Goal: Transaction & Acquisition: Subscribe to service/newsletter

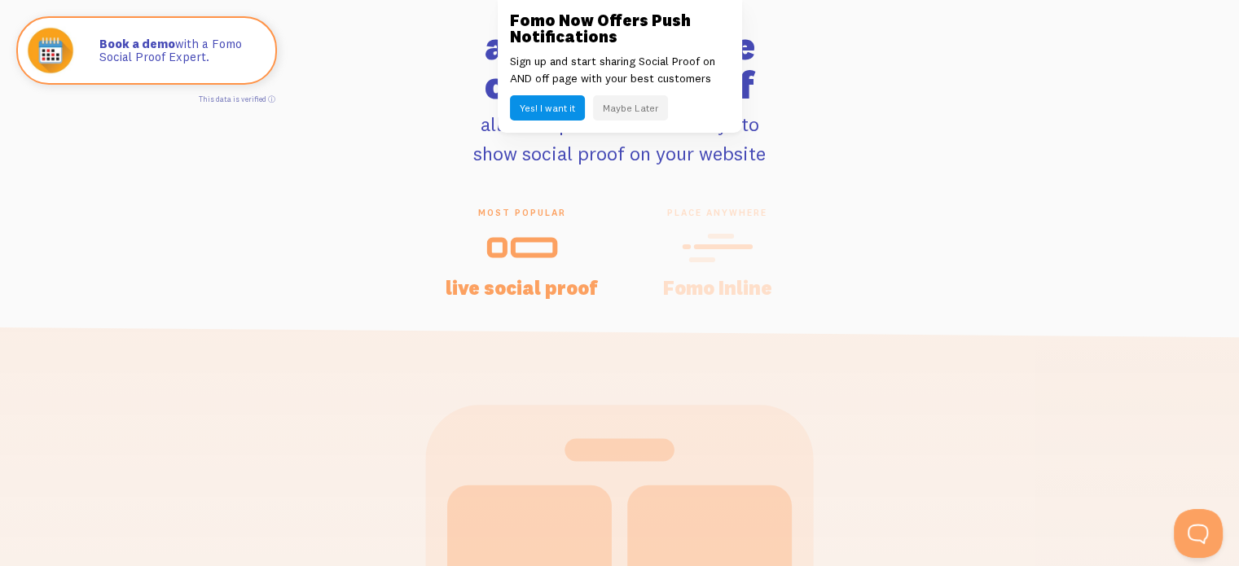
scroll to position [3339, 0]
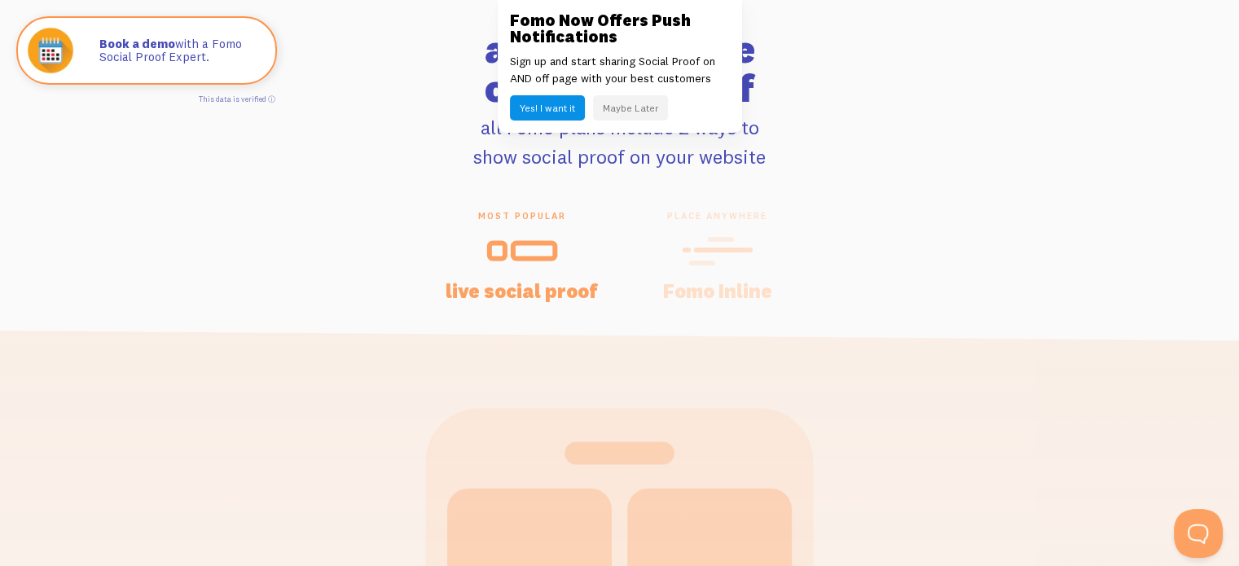
click at [730, 271] on div "place anywhere Fomo Inline" at bounding box center [717, 255] width 195 height 90
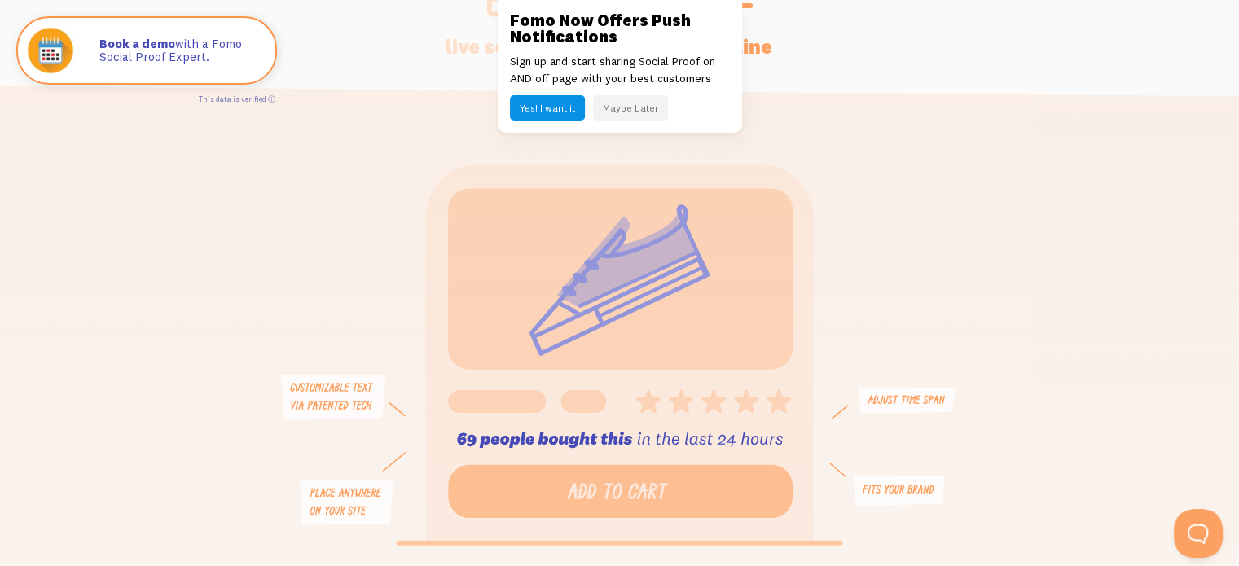
scroll to position [3420, 0]
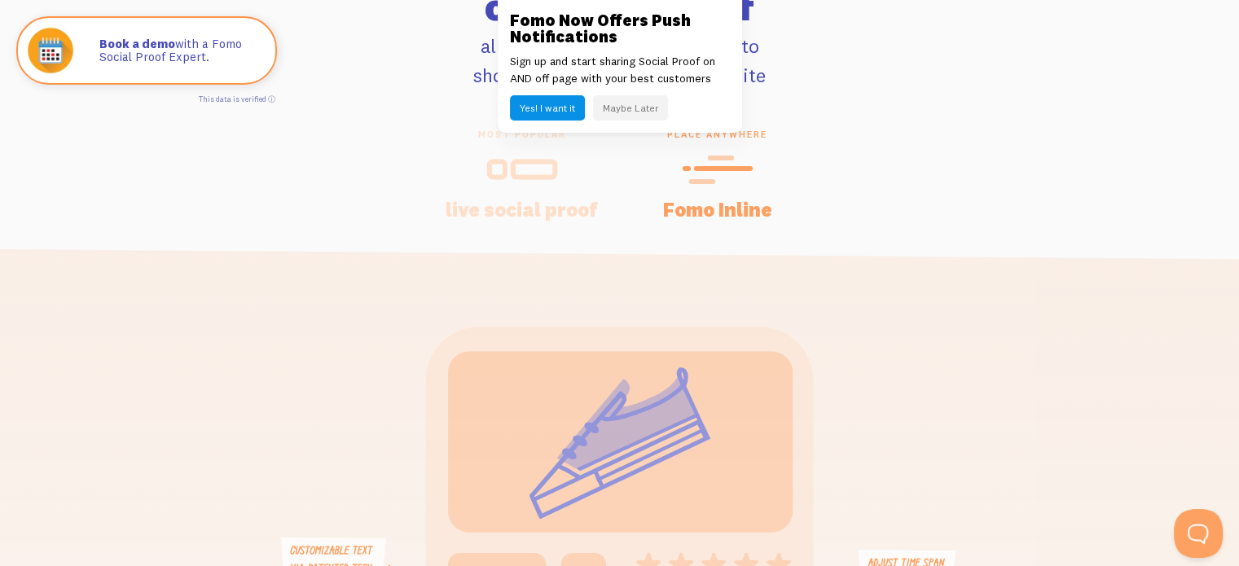
click at [528, 219] on h4 "live social proof" at bounding box center [522, 210] width 156 height 20
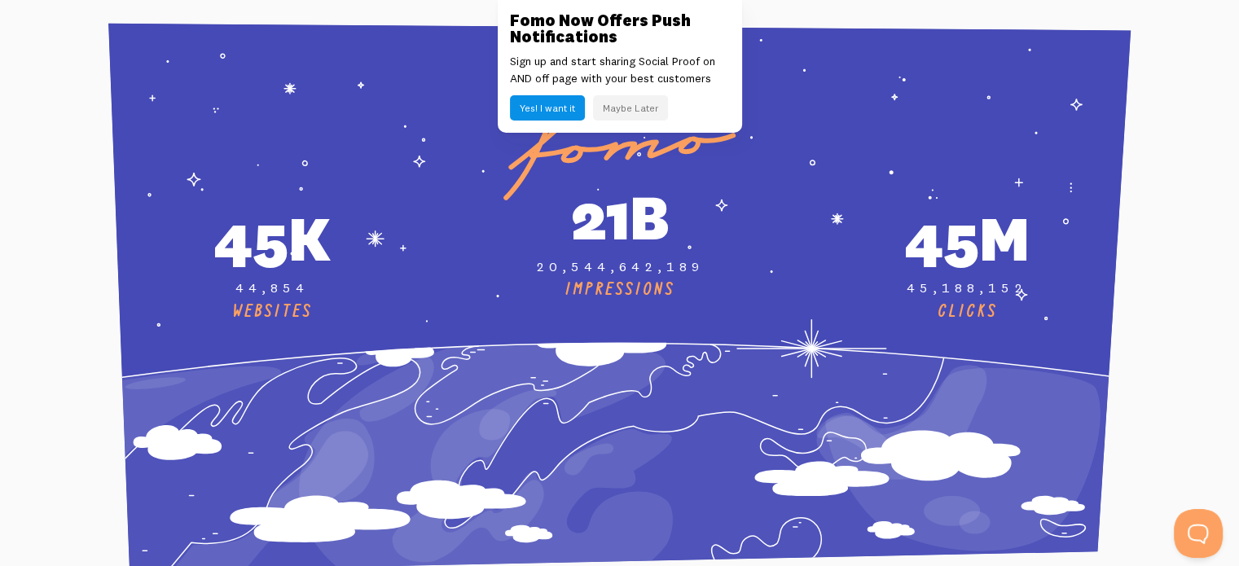
scroll to position [6026, 0]
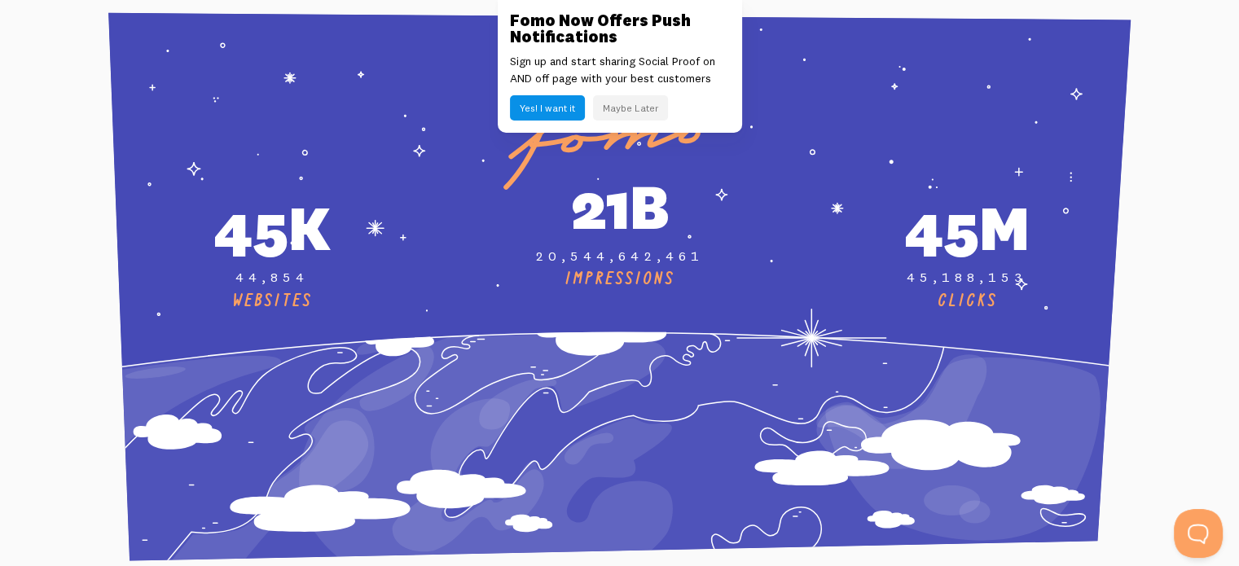
click at [621, 111] on button "Maybe Later" at bounding box center [630, 107] width 75 height 25
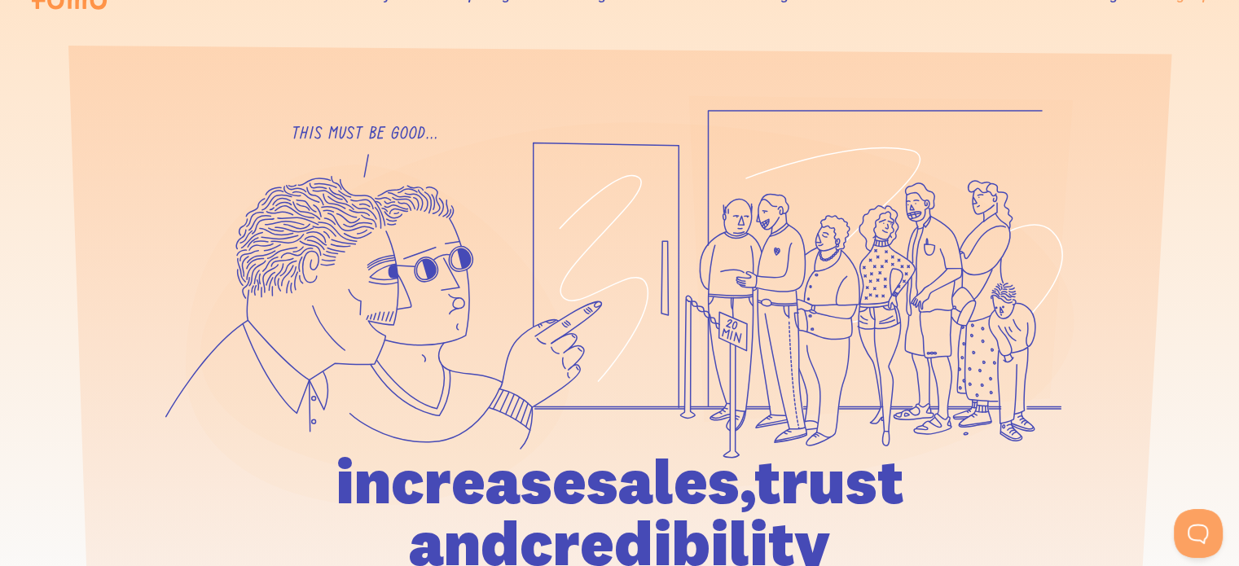
scroll to position [0, 0]
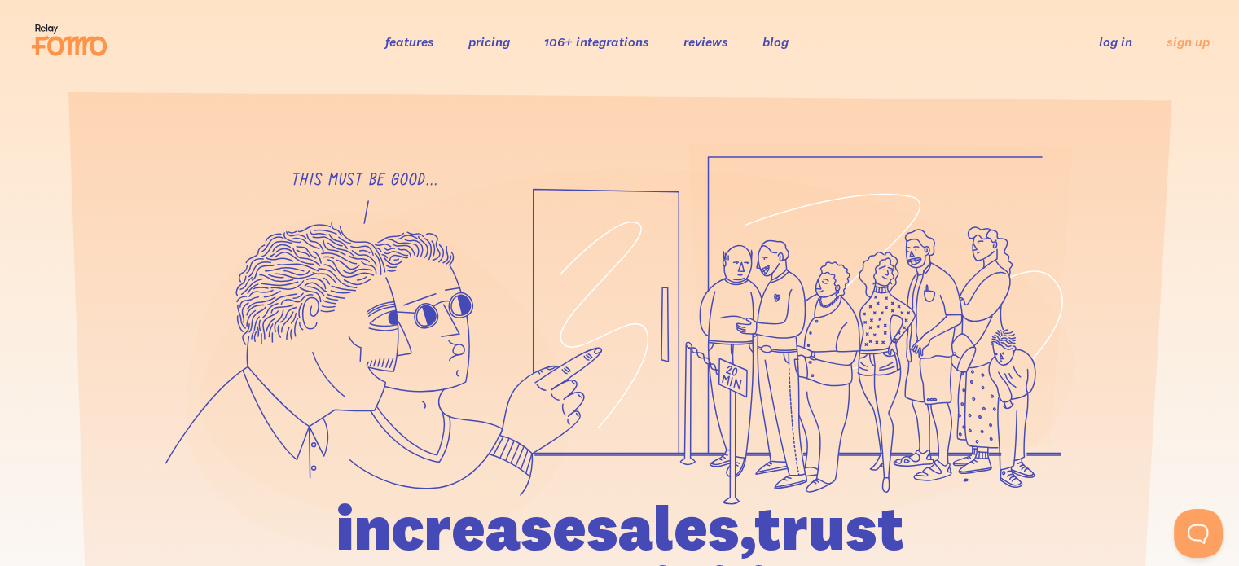
click at [410, 42] on link "features" at bounding box center [409, 41] width 49 height 16
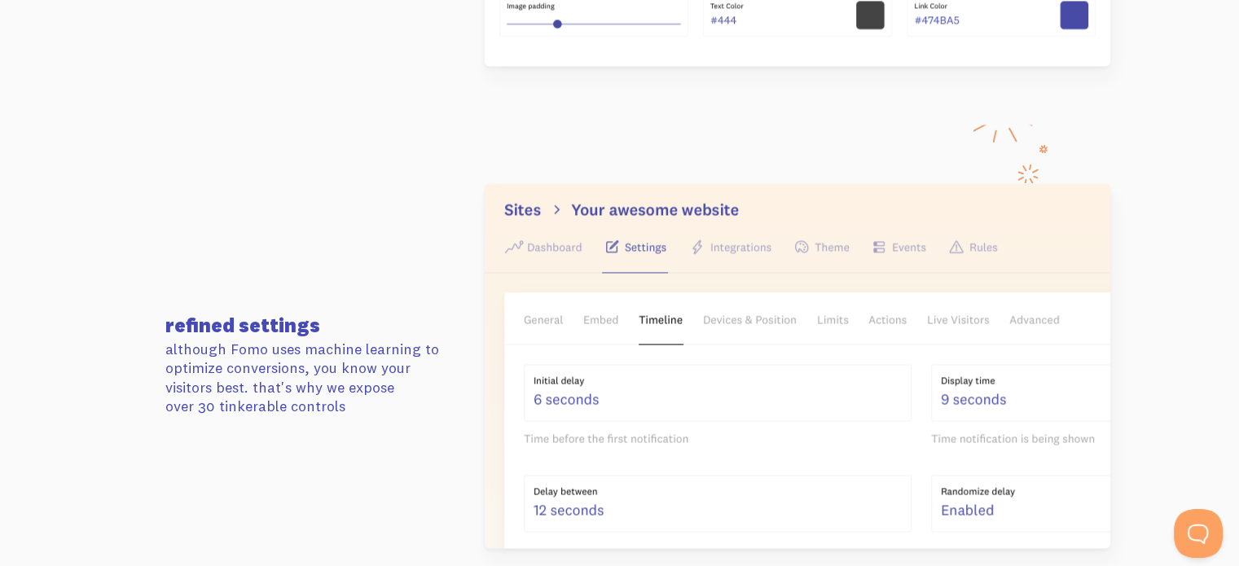
scroll to position [2443, 0]
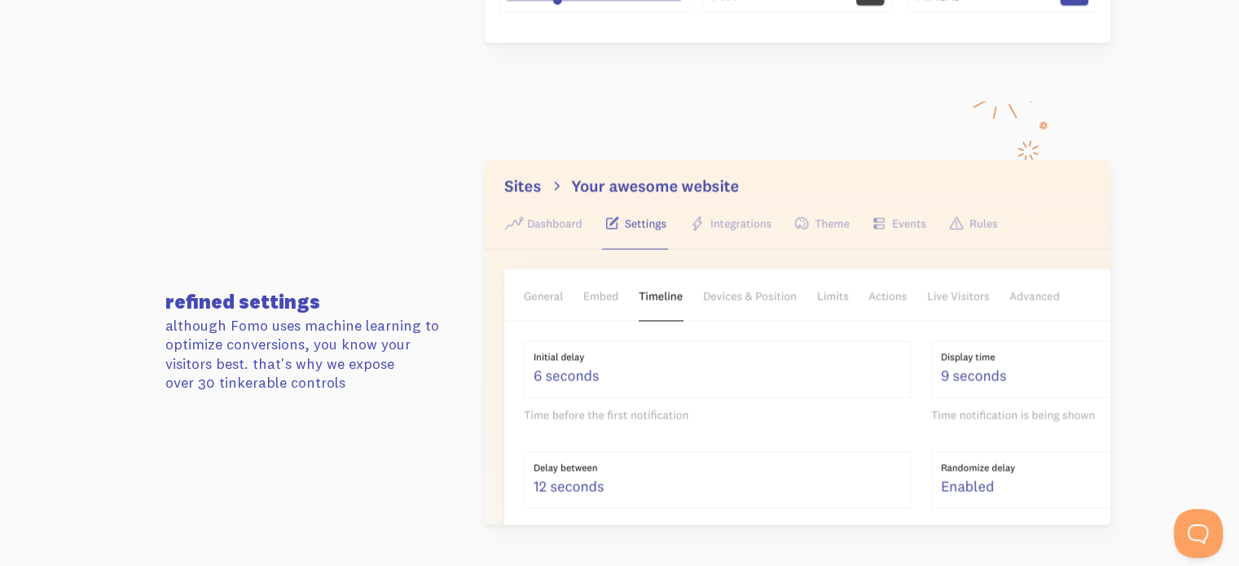
click at [732, 228] on img at bounding box center [797, 342] width 625 height 365
click at [609, 234] on img at bounding box center [797, 342] width 625 height 365
click at [529, 229] on img at bounding box center [797, 342] width 625 height 365
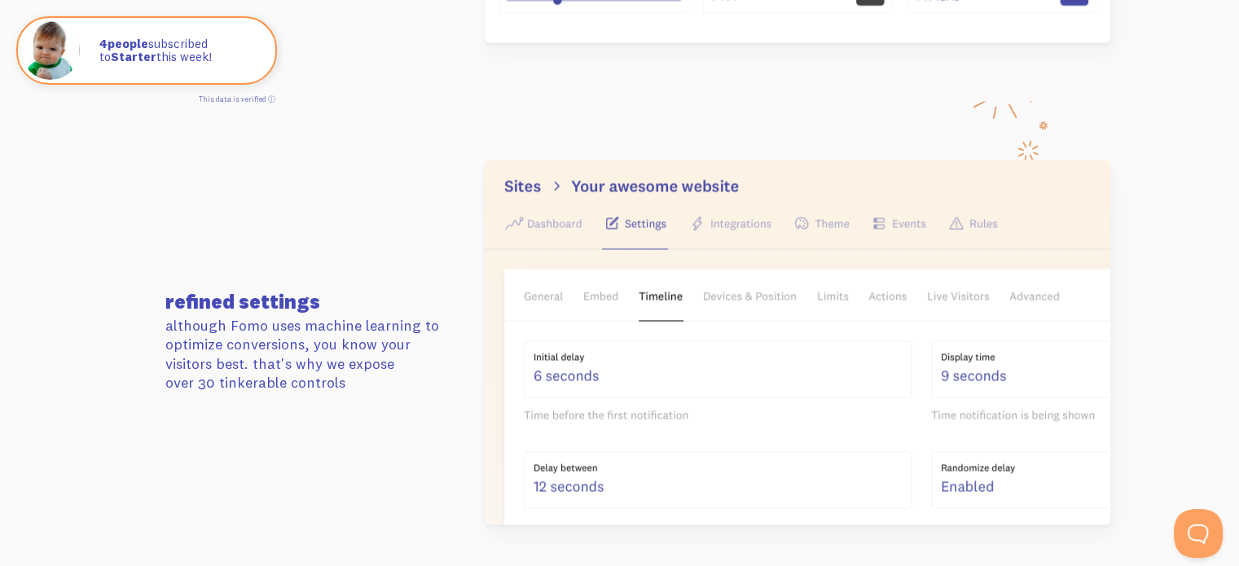
click at [747, 293] on img at bounding box center [797, 342] width 625 height 365
click at [747, 234] on img at bounding box center [797, 342] width 625 height 365
click at [743, 217] on img at bounding box center [797, 342] width 625 height 365
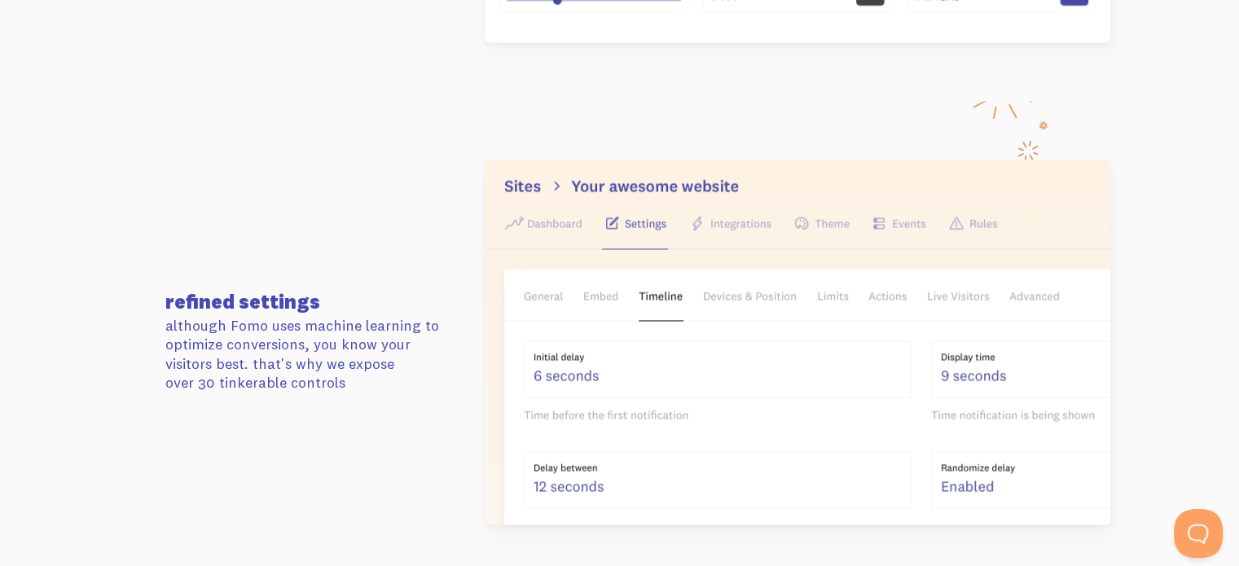
click at [743, 220] on img at bounding box center [797, 342] width 625 height 365
click at [743, 221] on img at bounding box center [797, 342] width 625 height 365
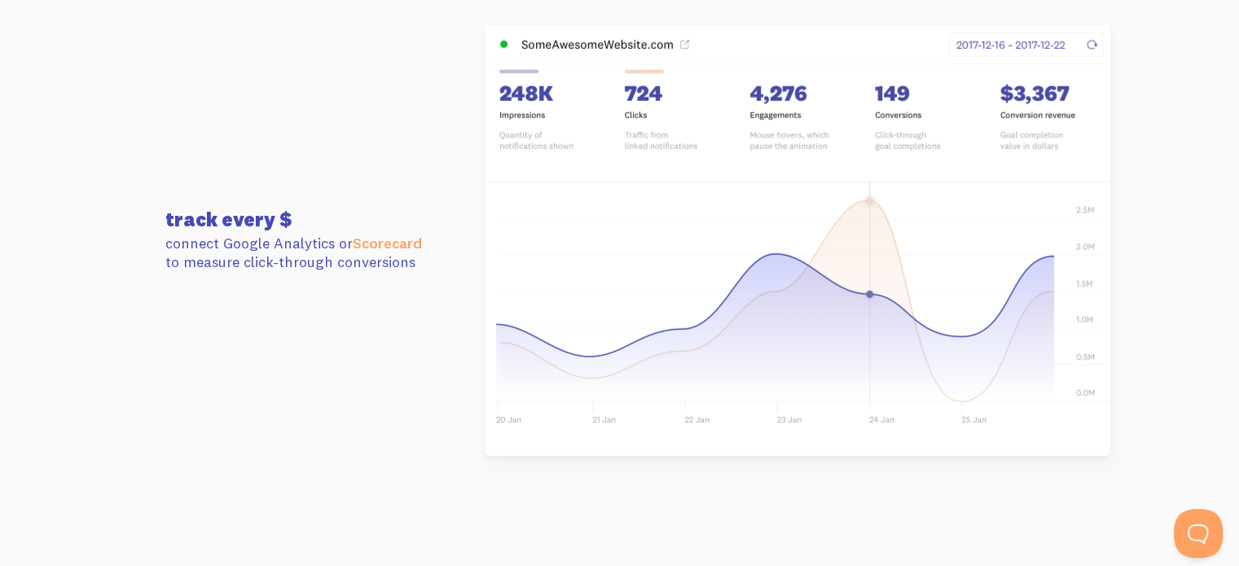
scroll to position [4316, 0]
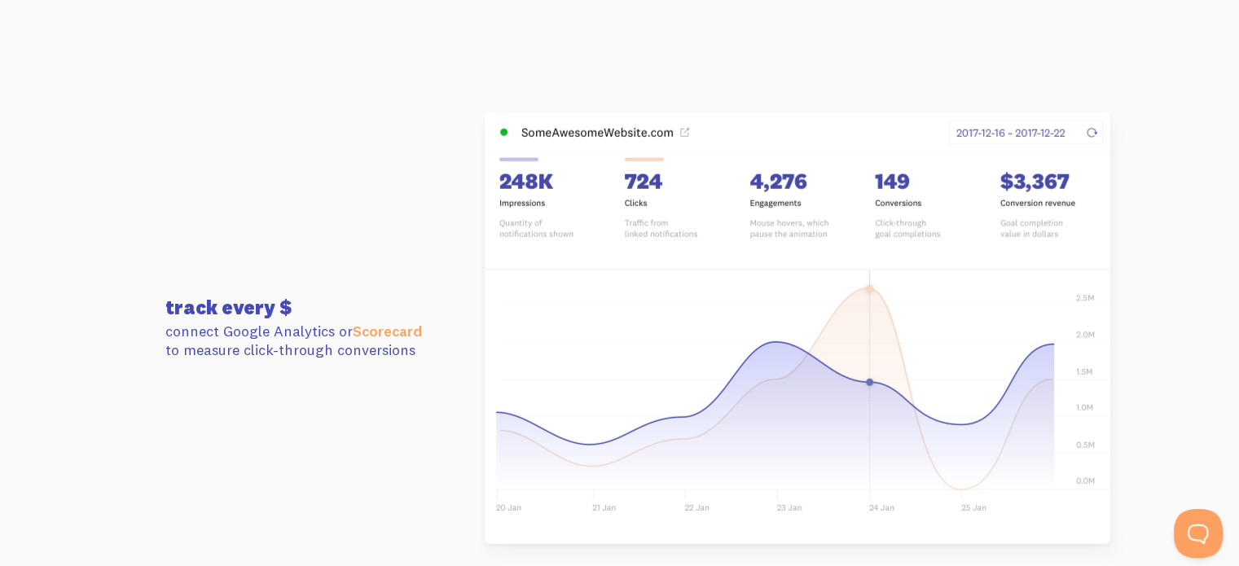
click at [1046, 131] on img at bounding box center [797, 328] width 625 height 431
click at [1089, 133] on img at bounding box center [797, 328] width 625 height 431
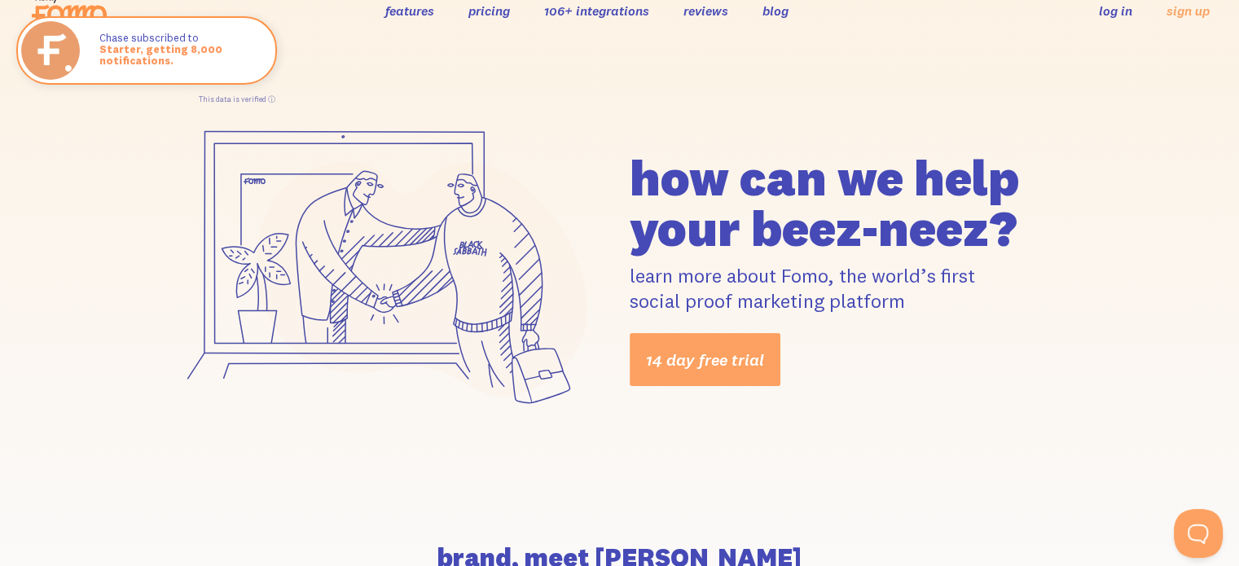
scroll to position [0, 0]
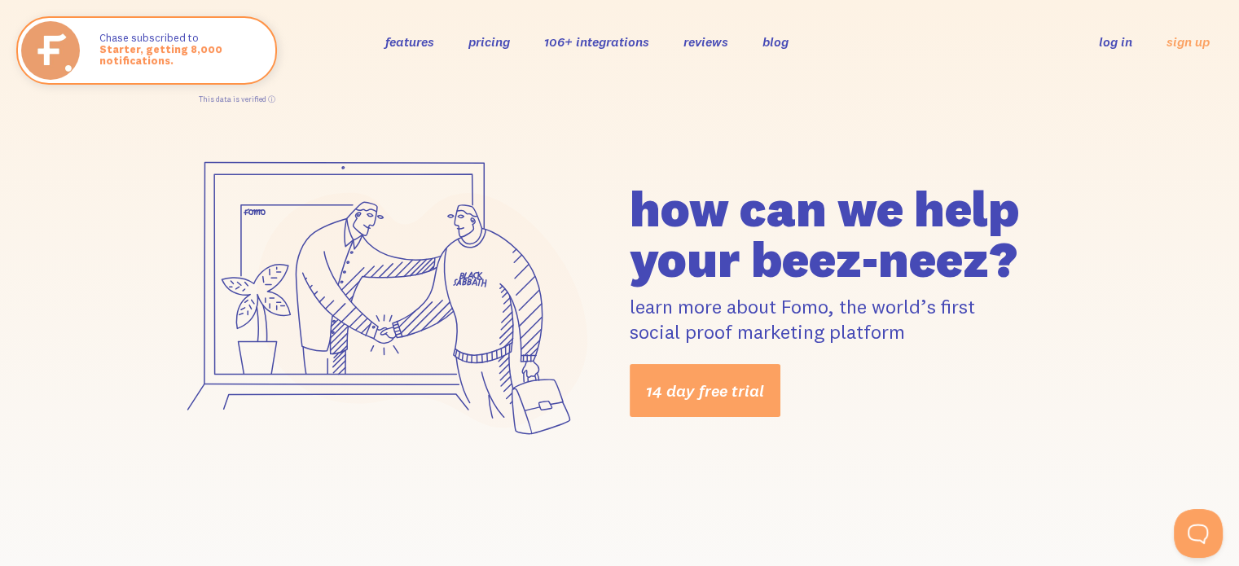
click at [401, 41] on link "features" at bounding box center [409, 41] width 49 height 16
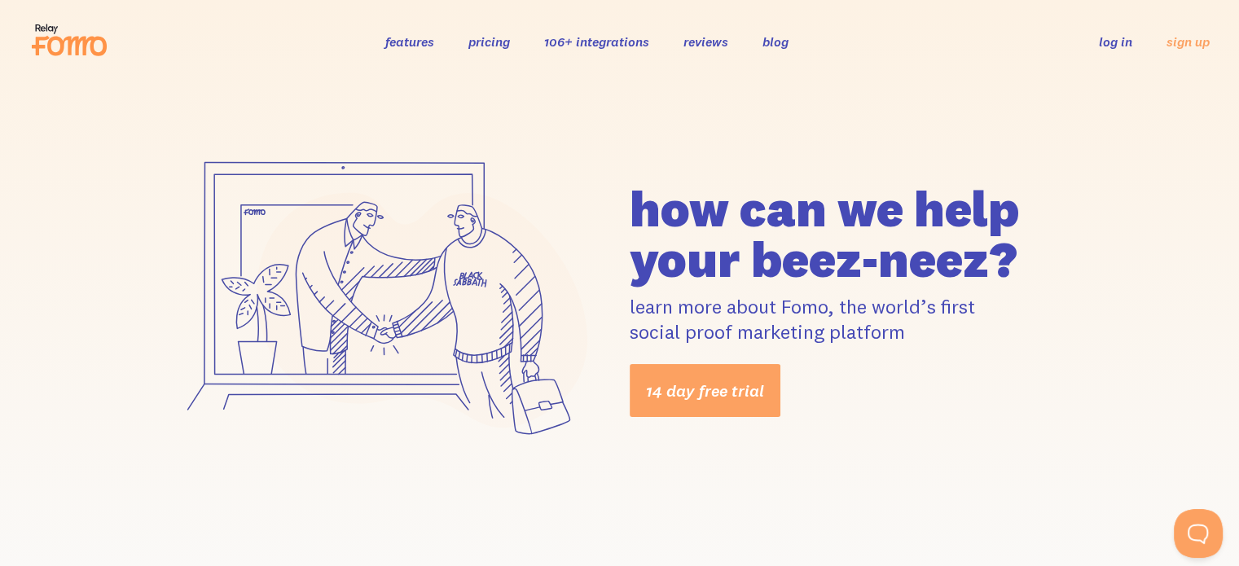
click at [614, 45] on link "106+ integrations" at bounding box center [596, 41] width 105 height 16
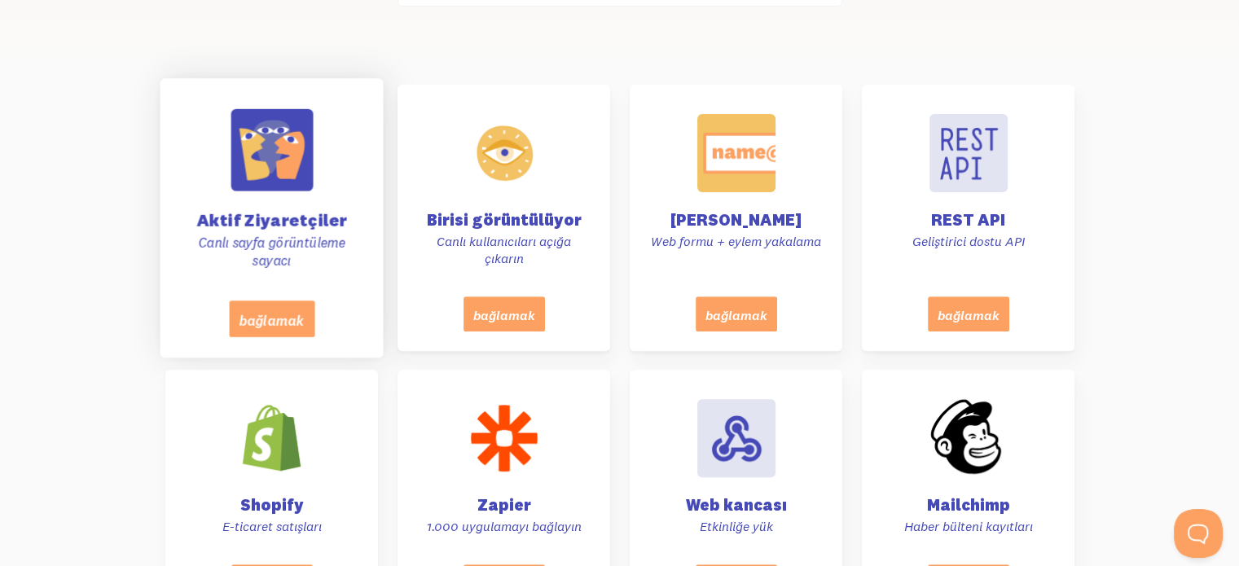
scroll to position [651, 0]
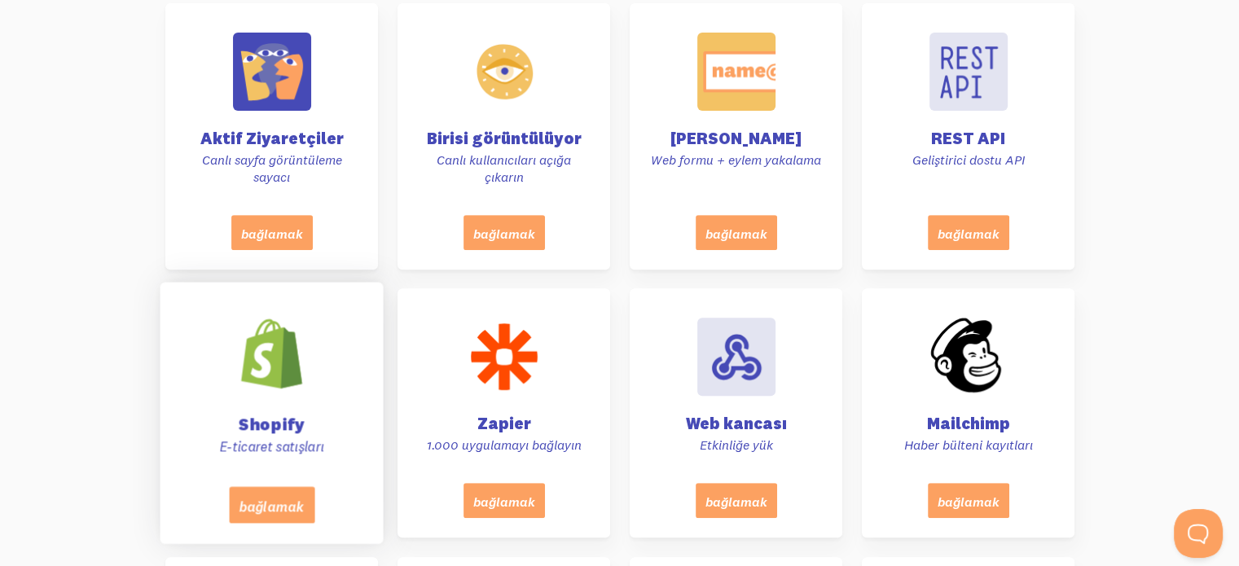
click at [290, 361] on div at bounding box center [271, 355] width 82 height 82
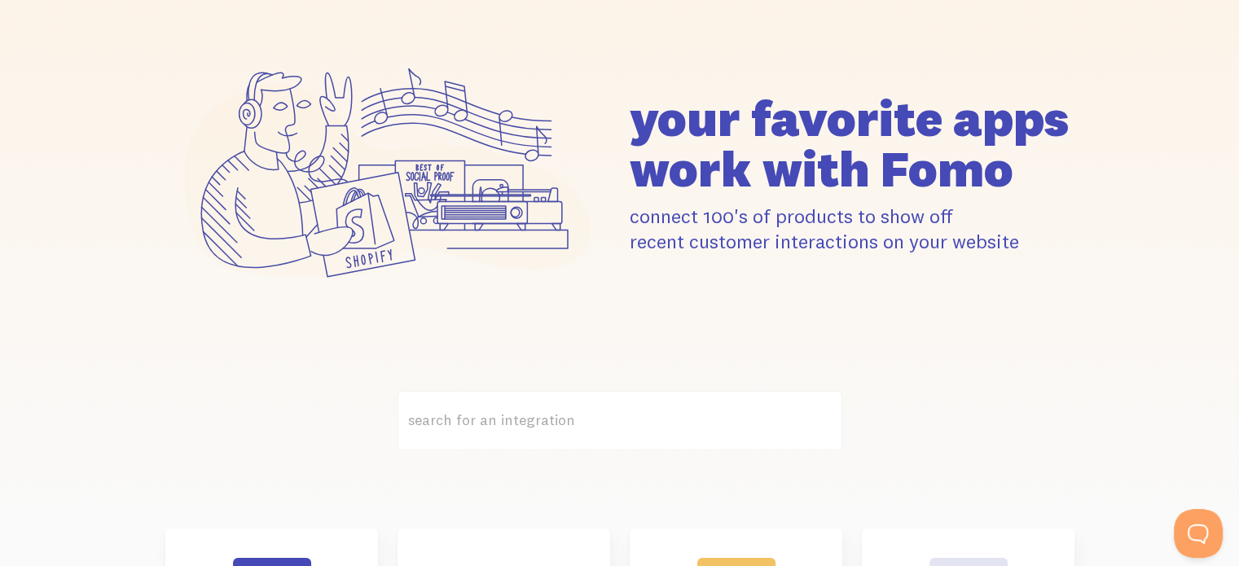
scroll to position [0, 0]
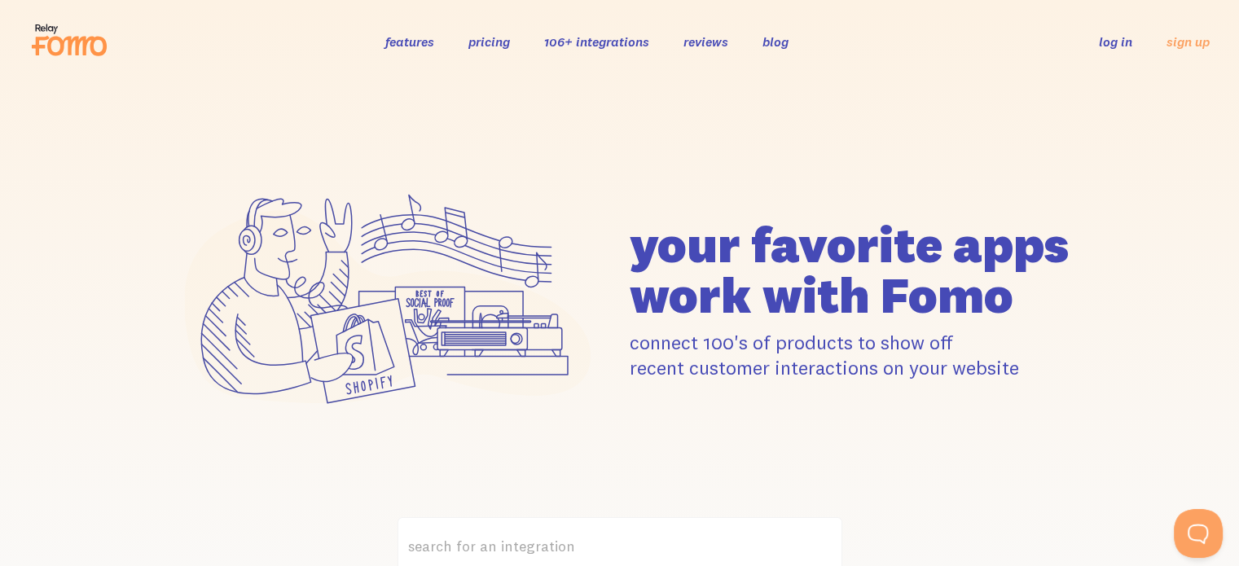
click at [704, 44] on link "reviews" at bounding box center [705, 41] width 45 height 16
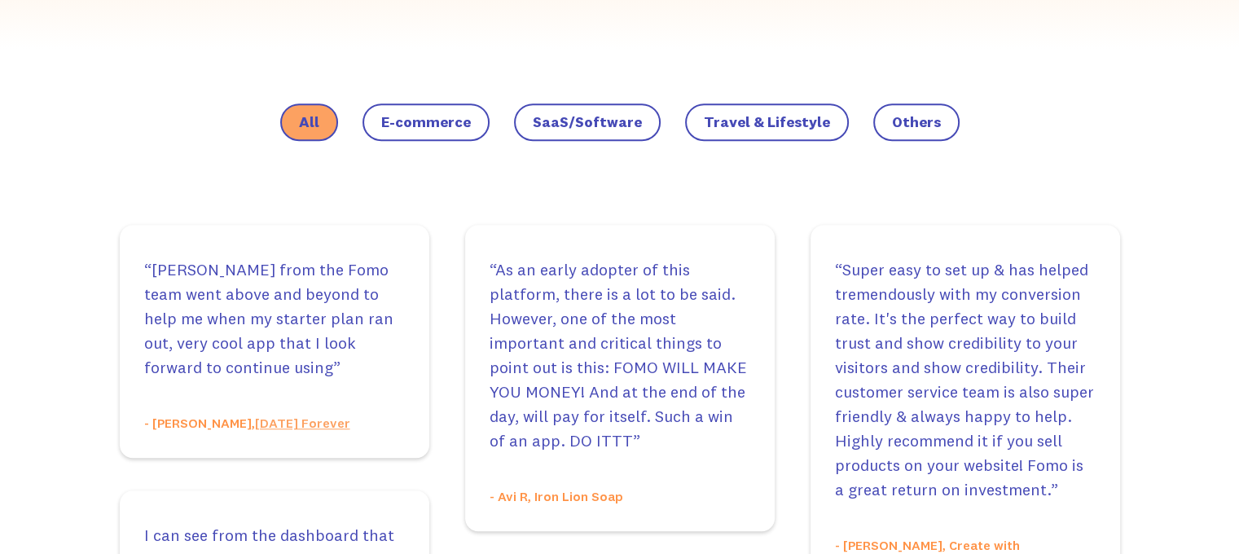
scroll to position [1140, 0]
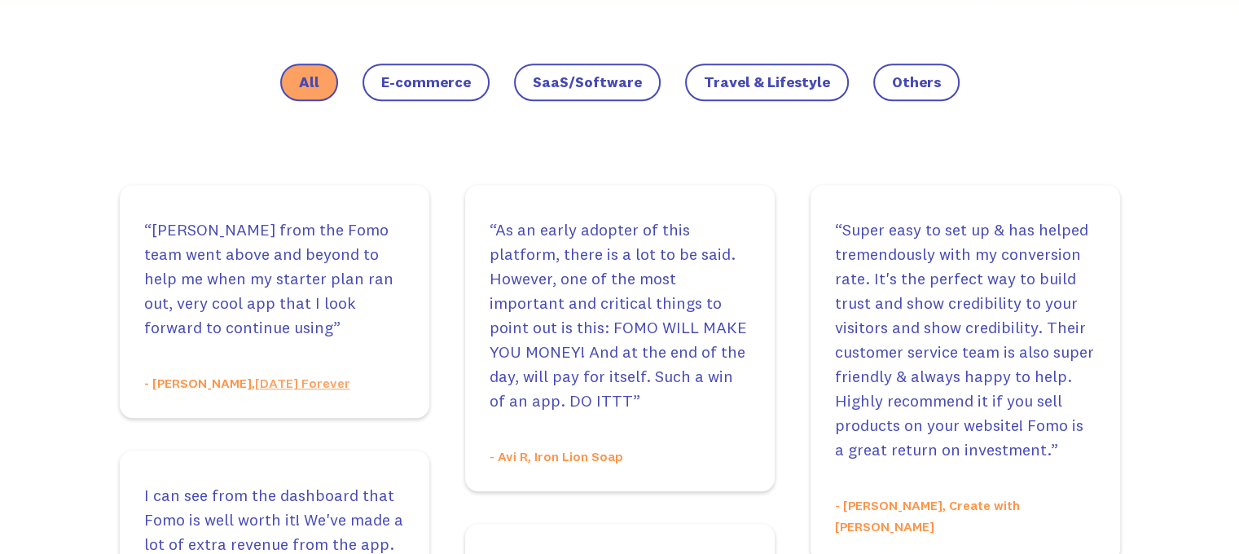
click at [469, 87] on span "E-commerce" at bounding box center [426, 82] width 90 height 16
click at [0, 0] on input "E-commerce" at bounding box center [0, 0] width 0 height 0
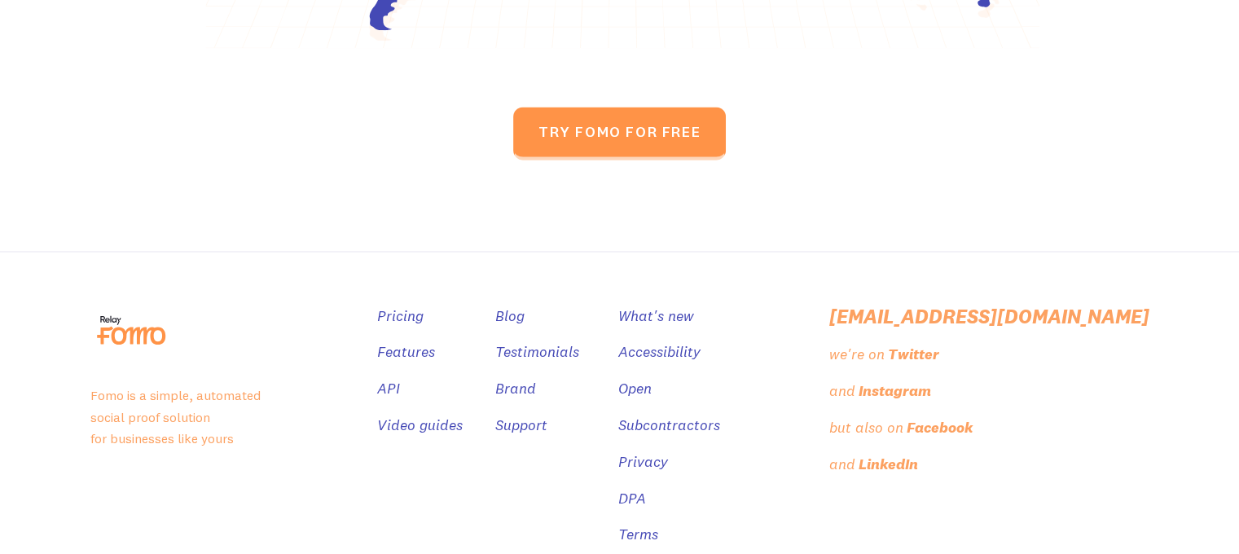
scroll to position [2850, 0]
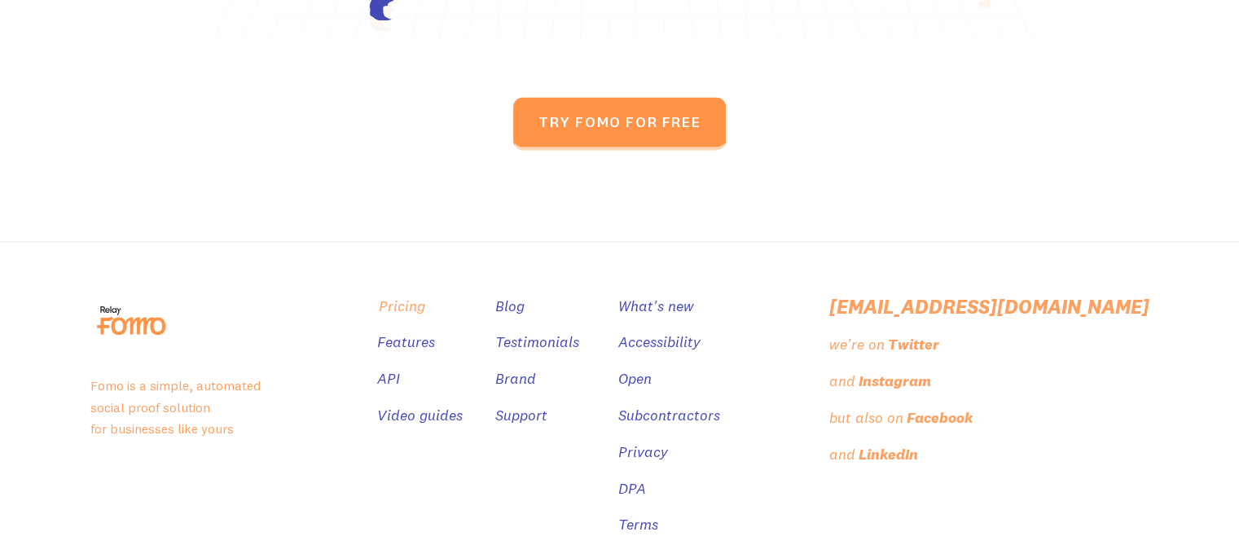
click at [425, 294] on link "Pricing" at bounding box center [402, 306] width 46 height 24
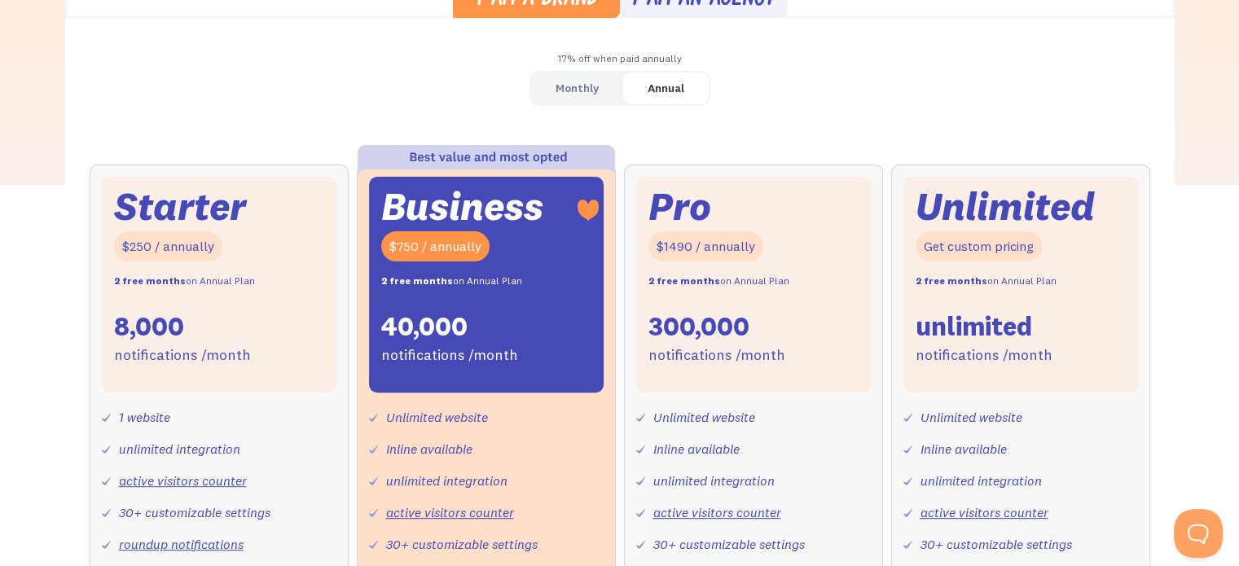
scroll to position [489, 0]
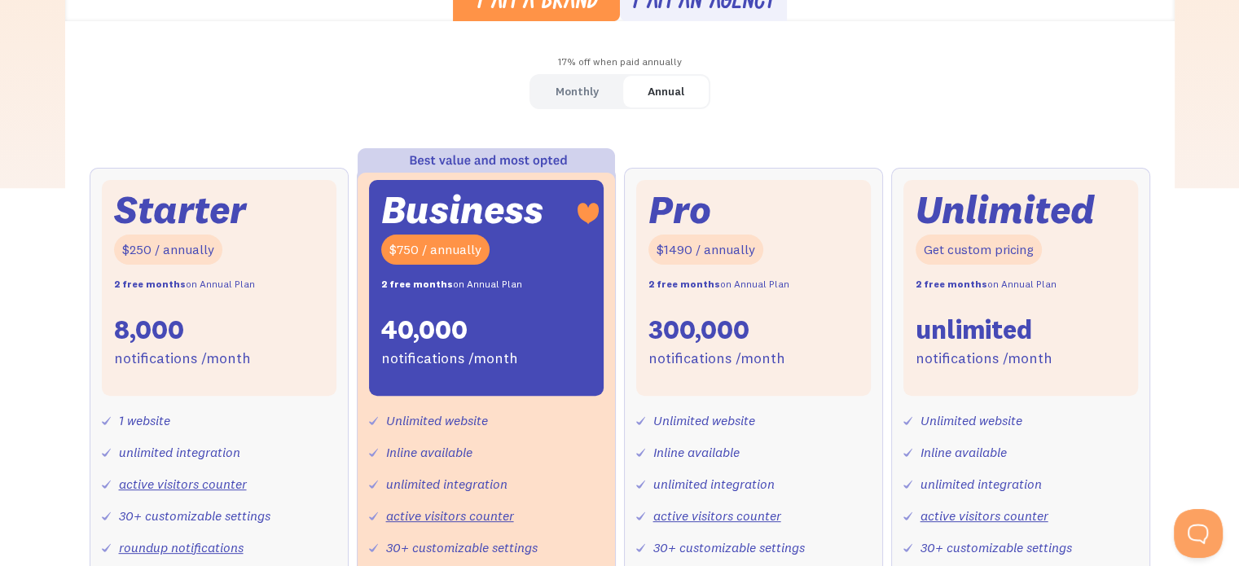
click at [590, 83] on div "Monthly" at bounding box center [576, 92] width 43 height 24
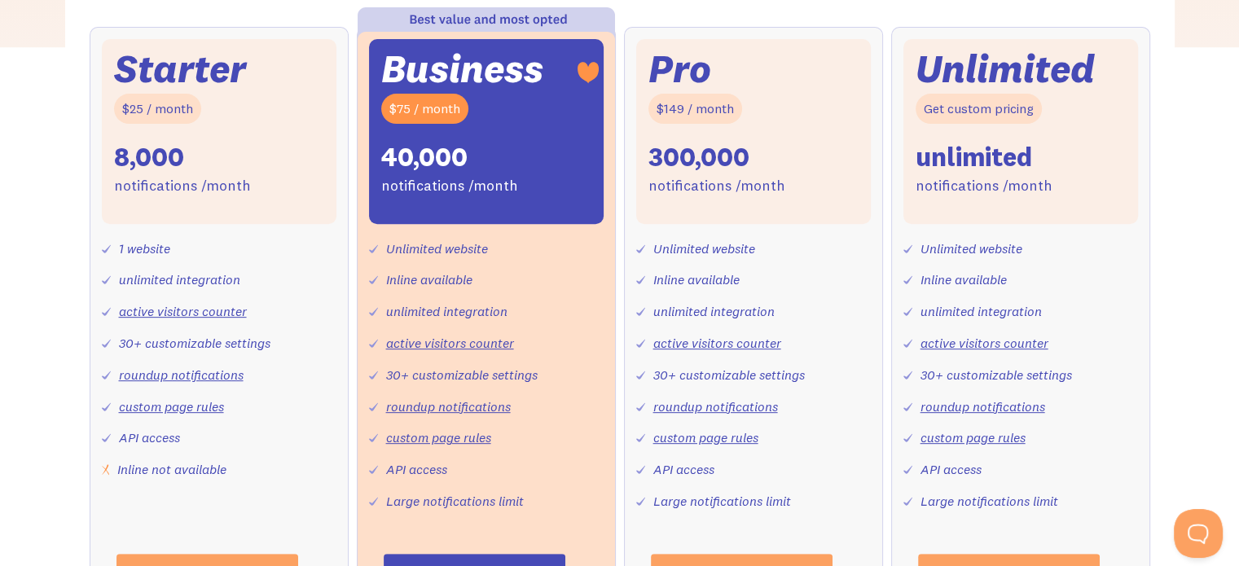
scroll to position [570, 0]
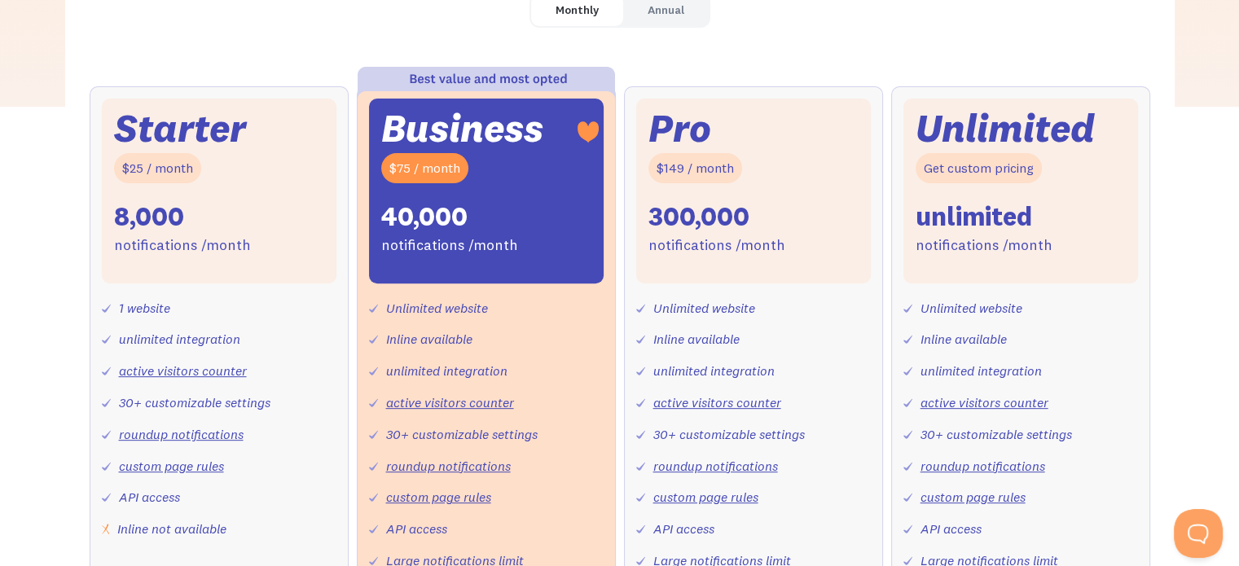
click at [425, 212] on div "40,000" at bounding box center [424, 217] width 86 height 34
click at [470, 221] on div "Business $75 / month 40,000 notifications /month" at bounding box center [486, 191] width 235 height 185
click at [425, 214] on div "40,000" at bounding box center [424, 217] width 86 height 34
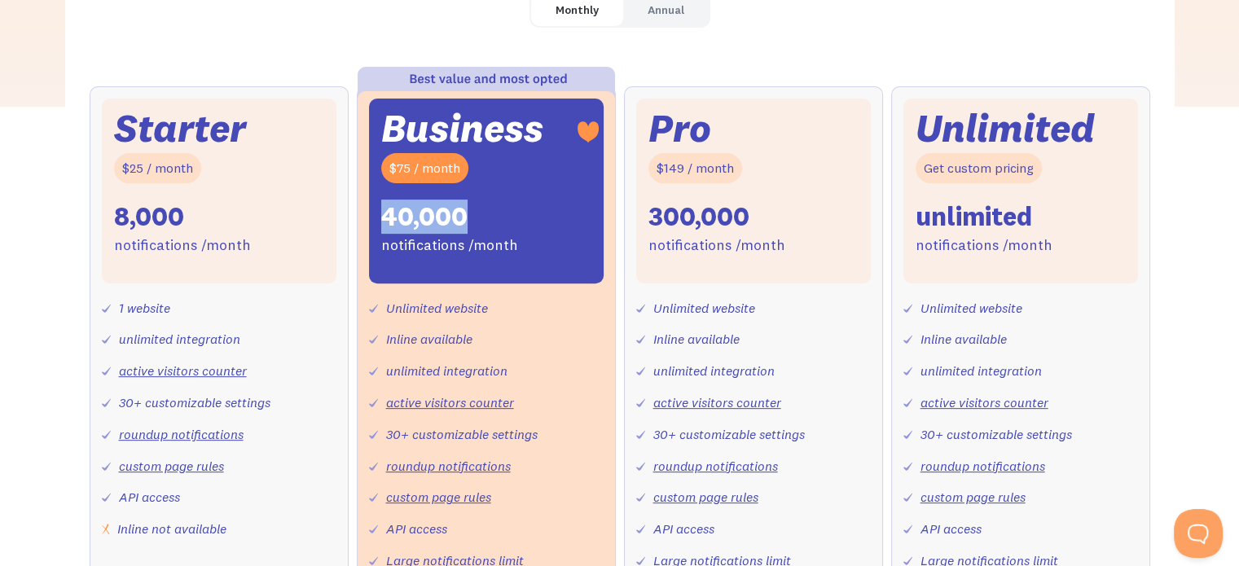
click at [425, 214] on div "40,000" at bounding box center [424, 217] width 86 height 34
